Goal: Task Accomplishment & Management: Use online tool/utility

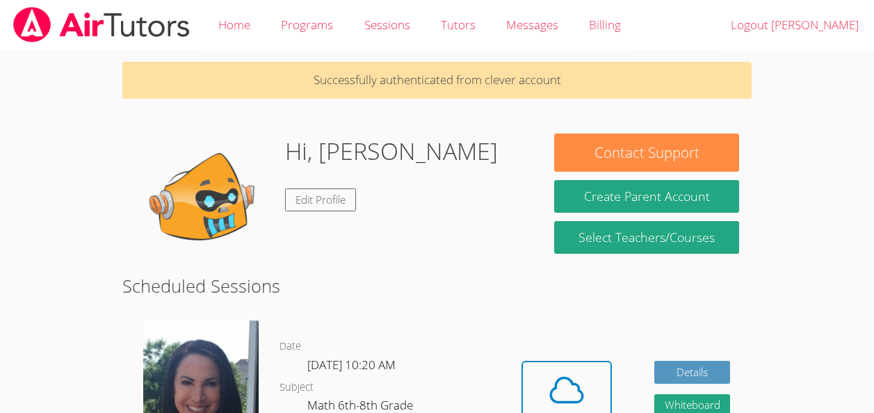
scroll to position [155, 0]
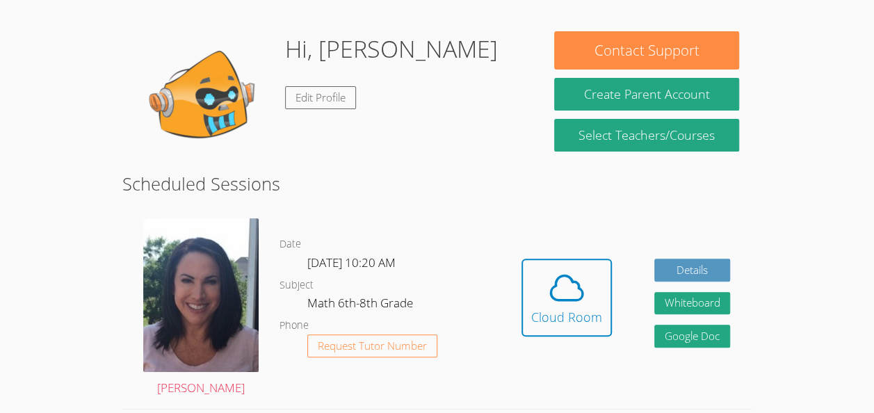
scroll to position [102, 0]
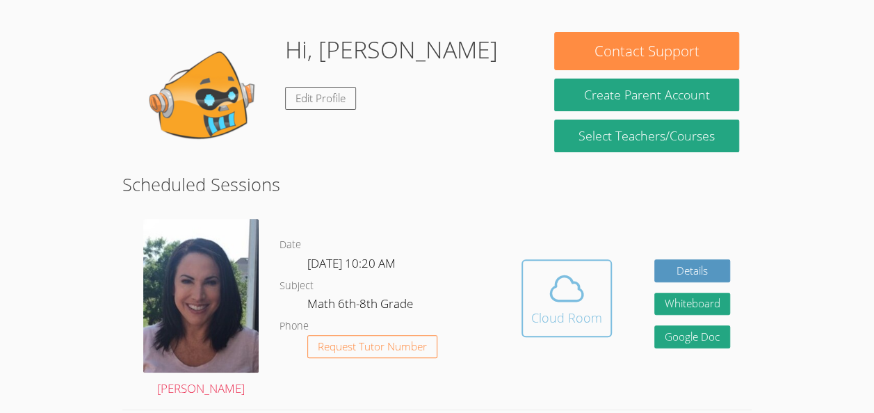
click at [566, 282] on icon at bounding box center [567, 288] width 39 height 39
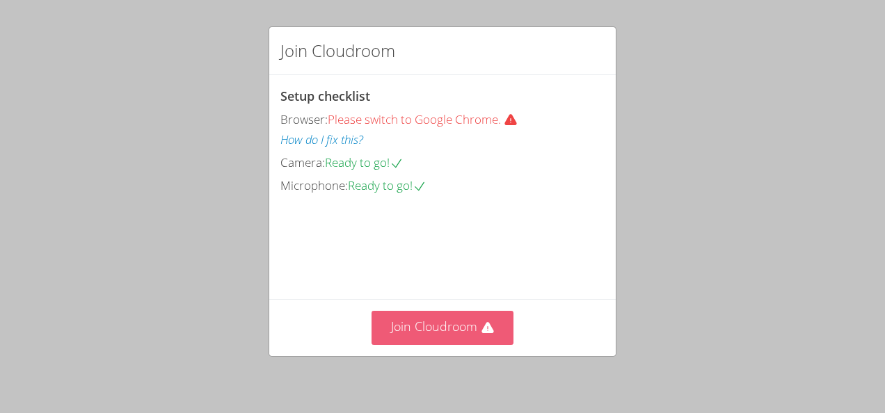
click at [449, 333] on button "Join Cloudroom" at bounding box center [442, 328] width 143 height 34
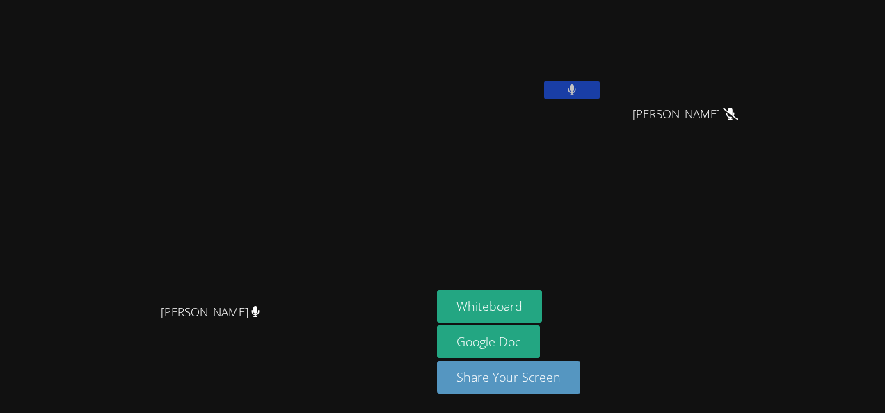
click at [600, 89] on button at bounding box center [572, 89] width 56 height 17
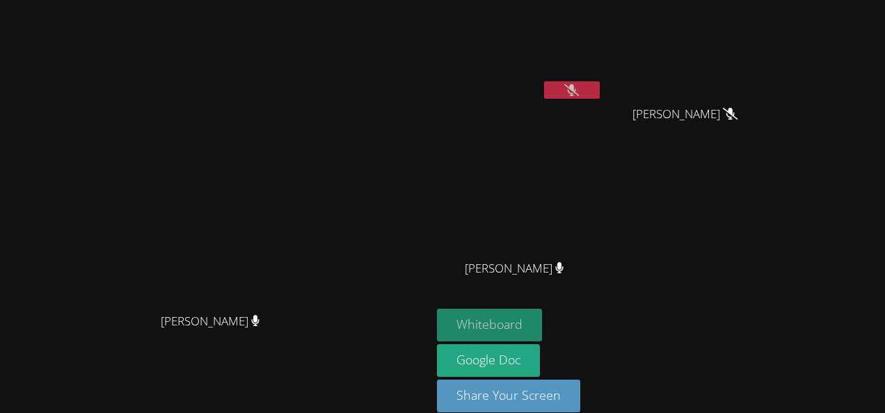
click at [542, 321] on button "Whiteboard" at bounding box center [489, 325] width 105 height 33
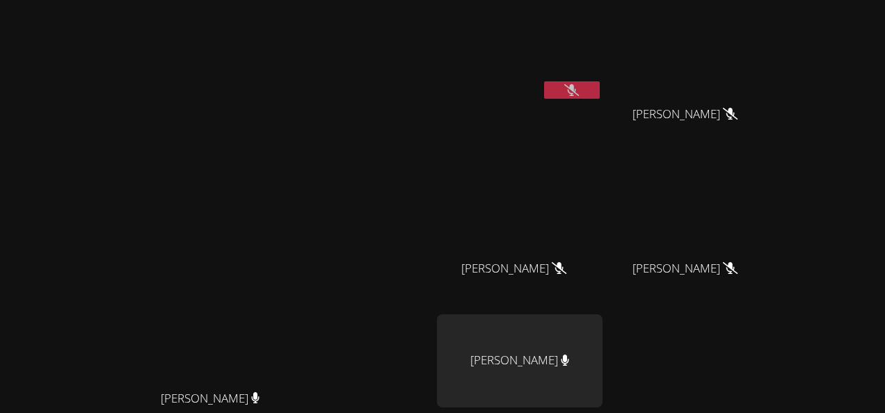
click at [600, 88] on button at bounding box center [572, 89] width 56 height 17
click at [600, 89] on button at bounding box center [572, 89] width 56 height 17
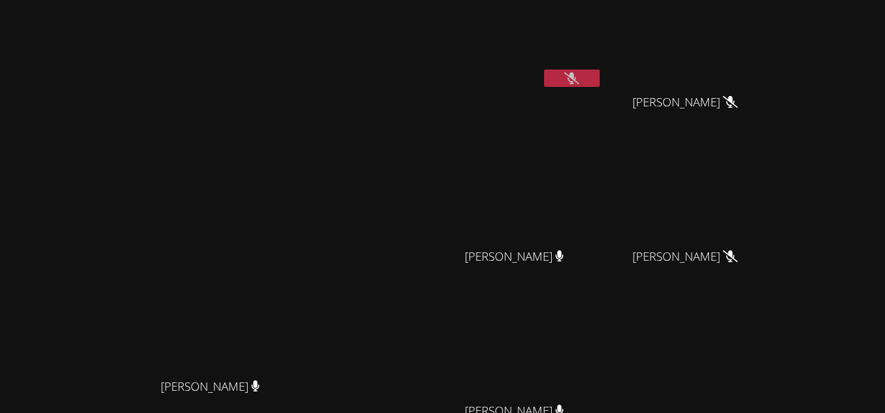
scroll to position [11, 0]
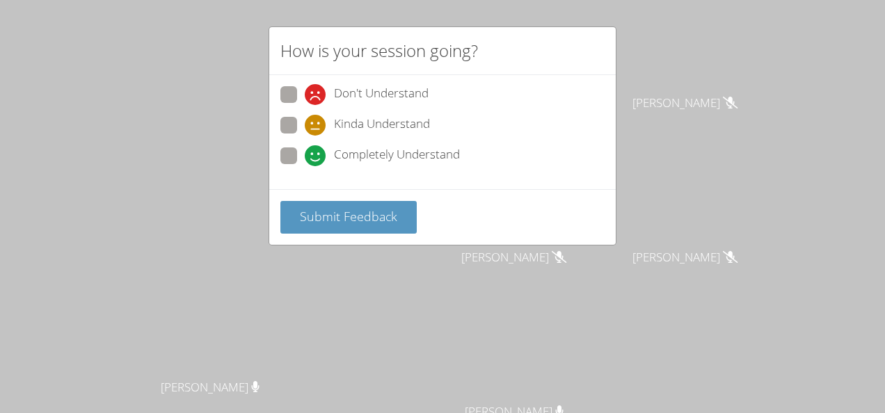
click at [305, 166] on span at bounding box center [305, 166] width 0 height 0
click at [305, 148] on input "Completely Understand" at bounding box center [311, 153] width 12 height 12
radio input "true"
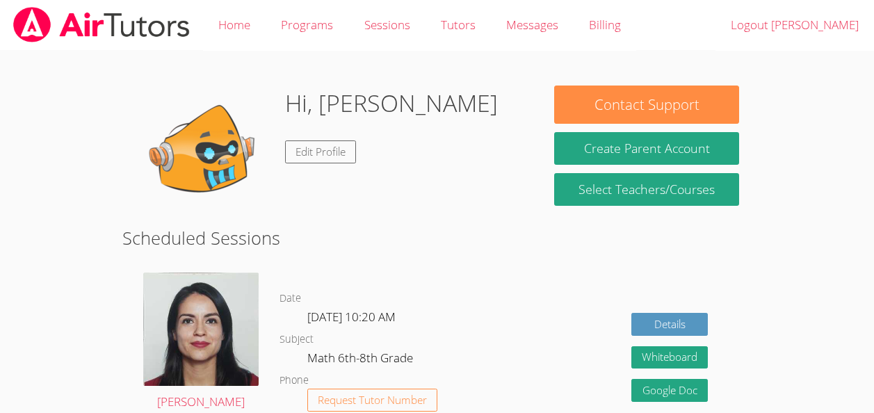
scroll to position [102, 0]
